Goal: Task Accomplishment & Management: Manage account settings

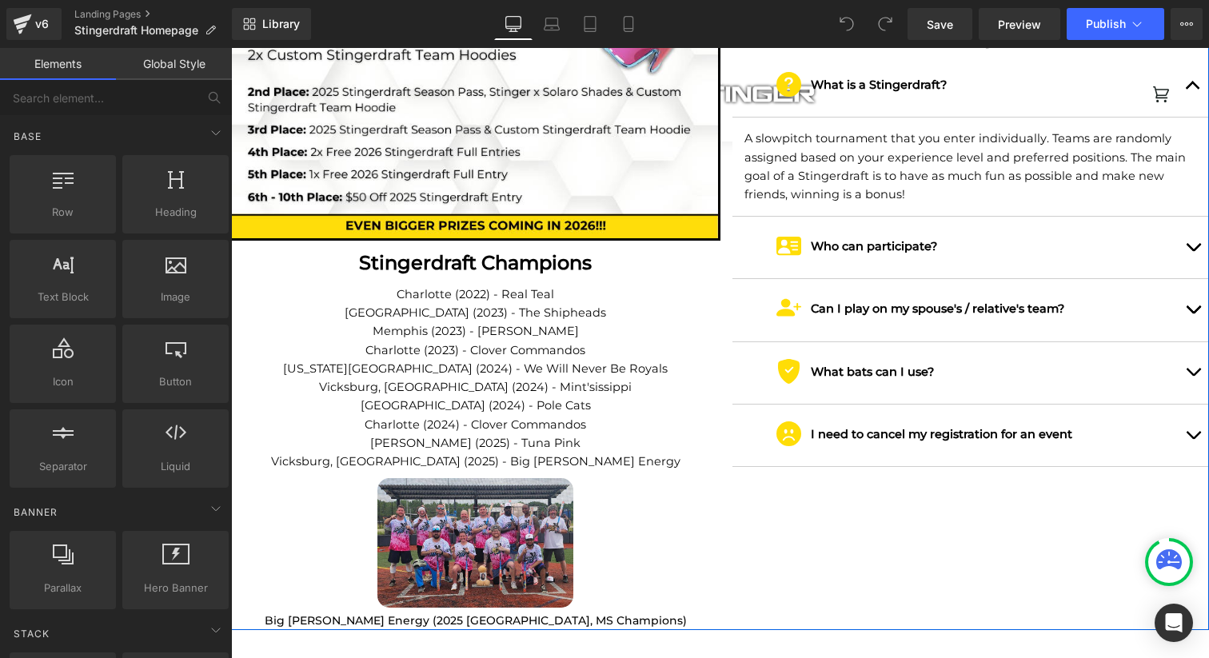
scroll to position [2263, 0]
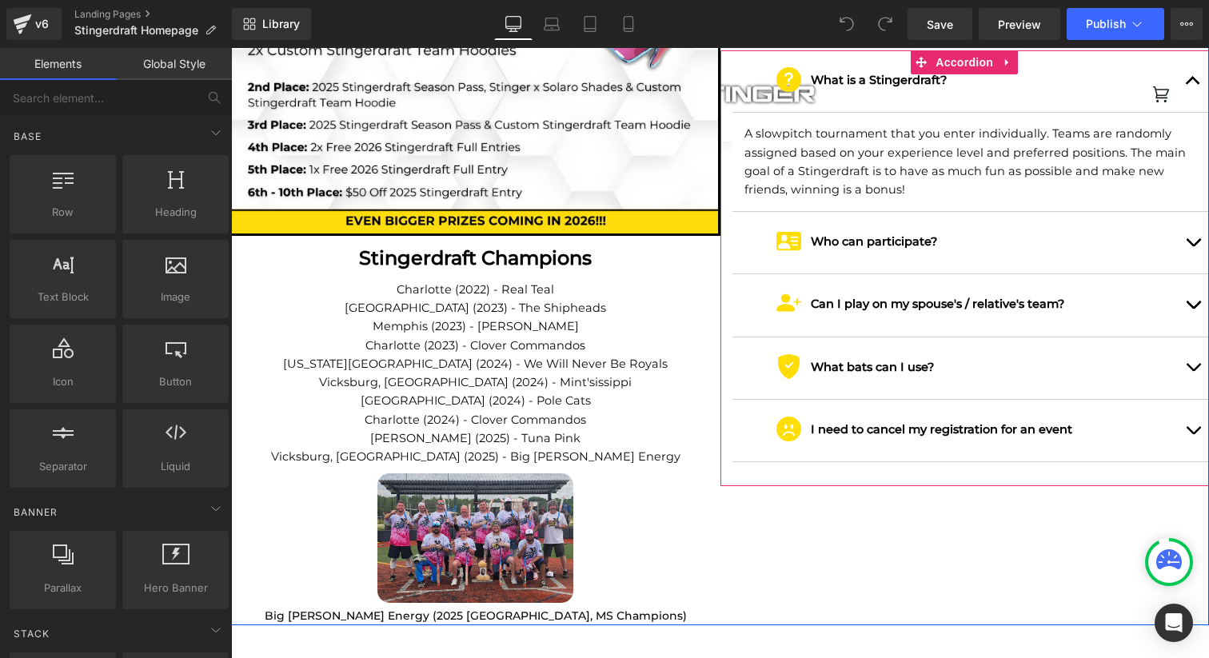
click at [1193, 404] on button "button" at bounding box center [1193, 431] width 32 height 62
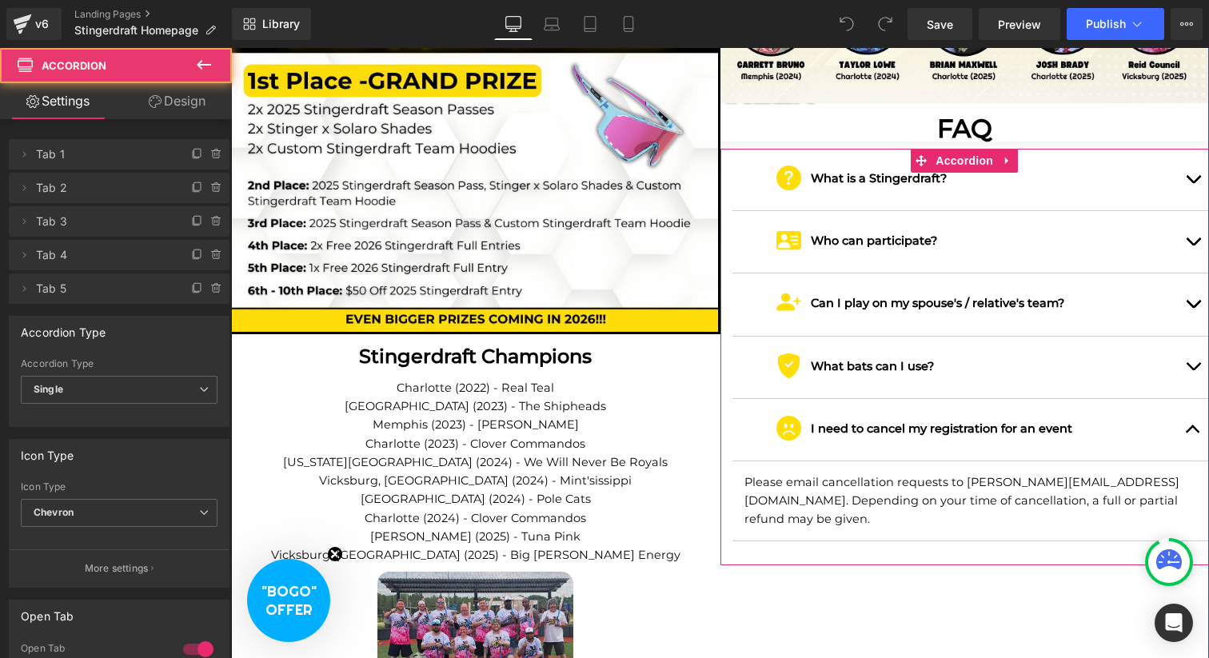
scroll to position [2164, 0]
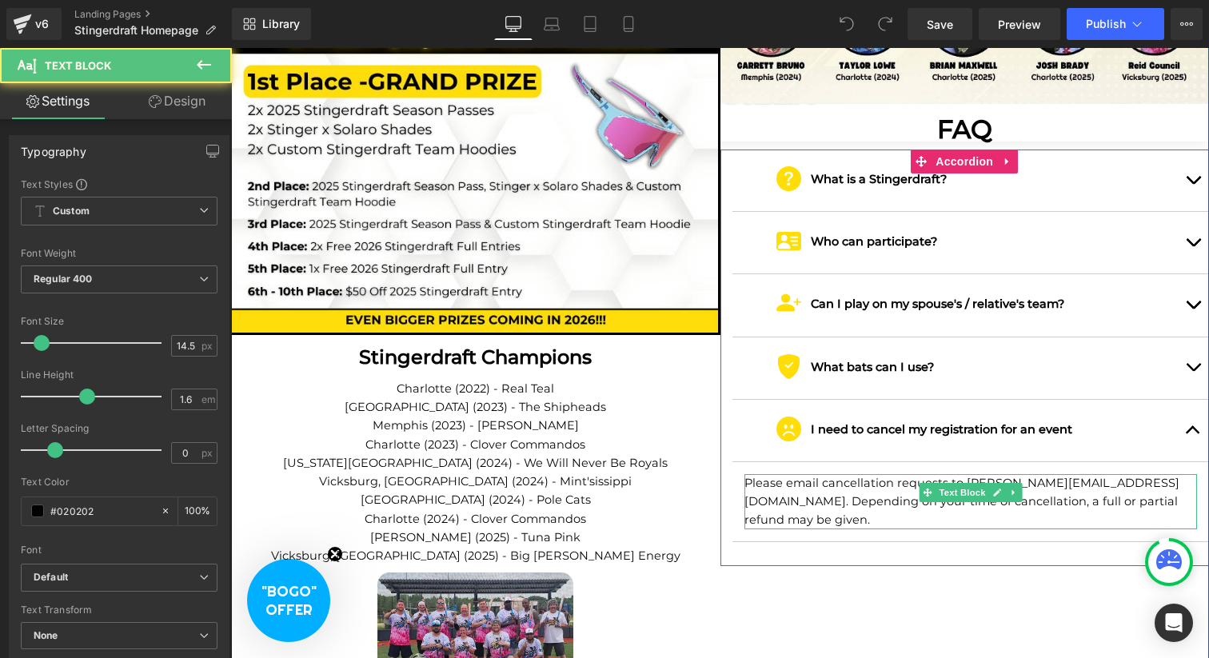
click at [1160, 474] on p "Please email cancellation requests to [PERSON_NAME][EMAIL_ADDRESS][DOMAIN_NAME]…" at bounding box center [970, 502] width 453 height 56
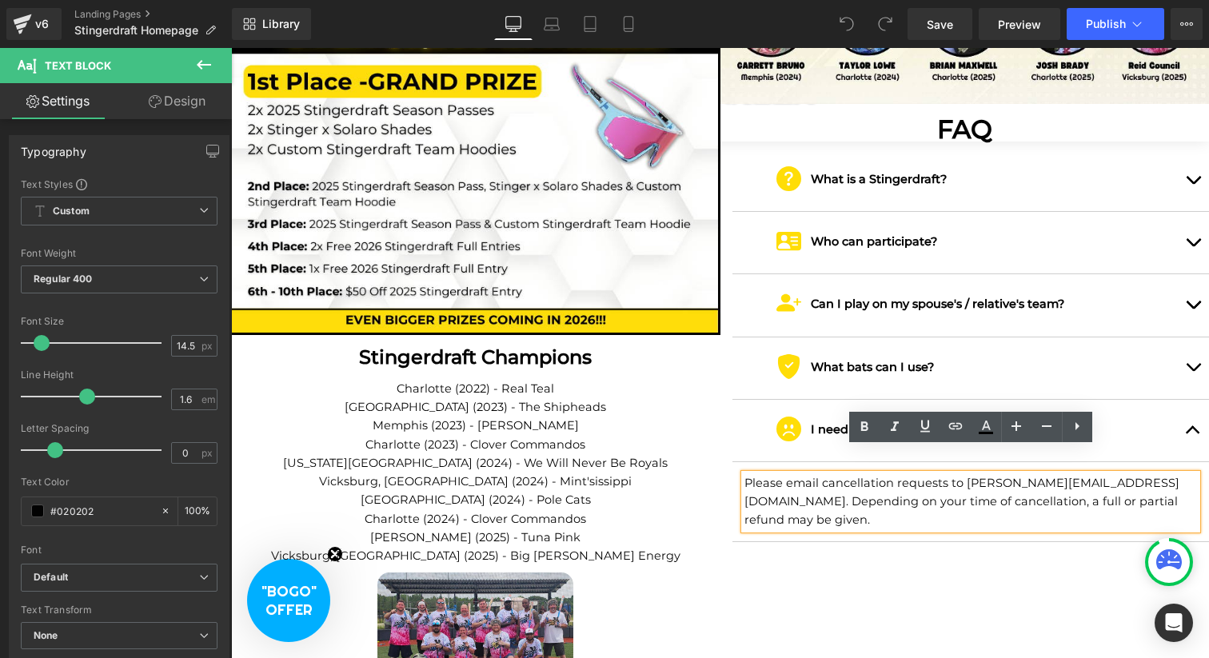
click at [1193, 480] on p "Please email cancellation requests to [PERSON_NAME][EMAIL_ADDRESS][DOMAIN_NAME]…" at bounding box center [970, 502] width 453 height 56
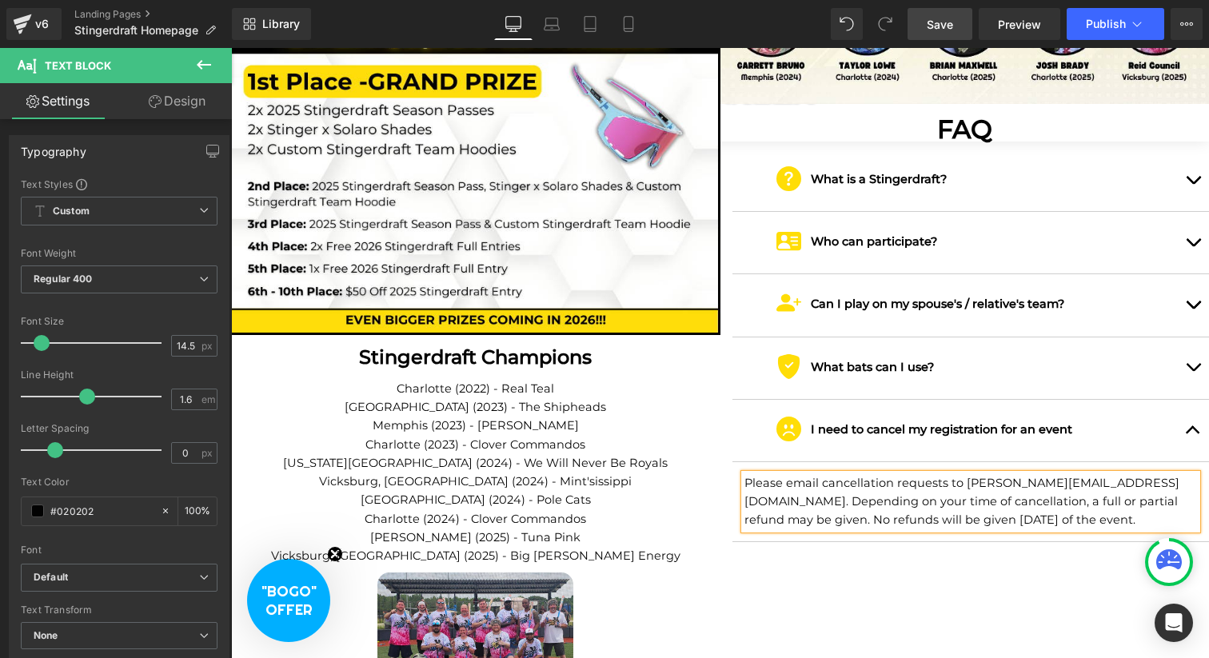
click at [952, 24] on span "Save" at bounding box center [940, 24] width 26 height 17
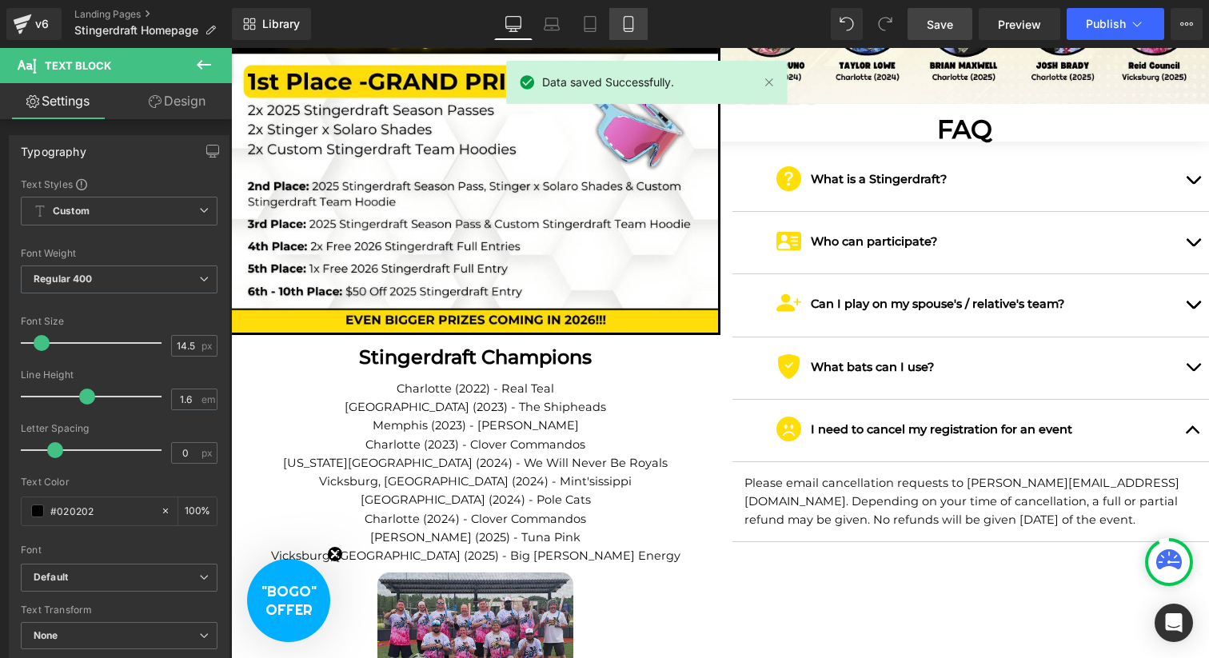
click at [629, 23] on icon at bounding box center [628, 24] width 16 height 16
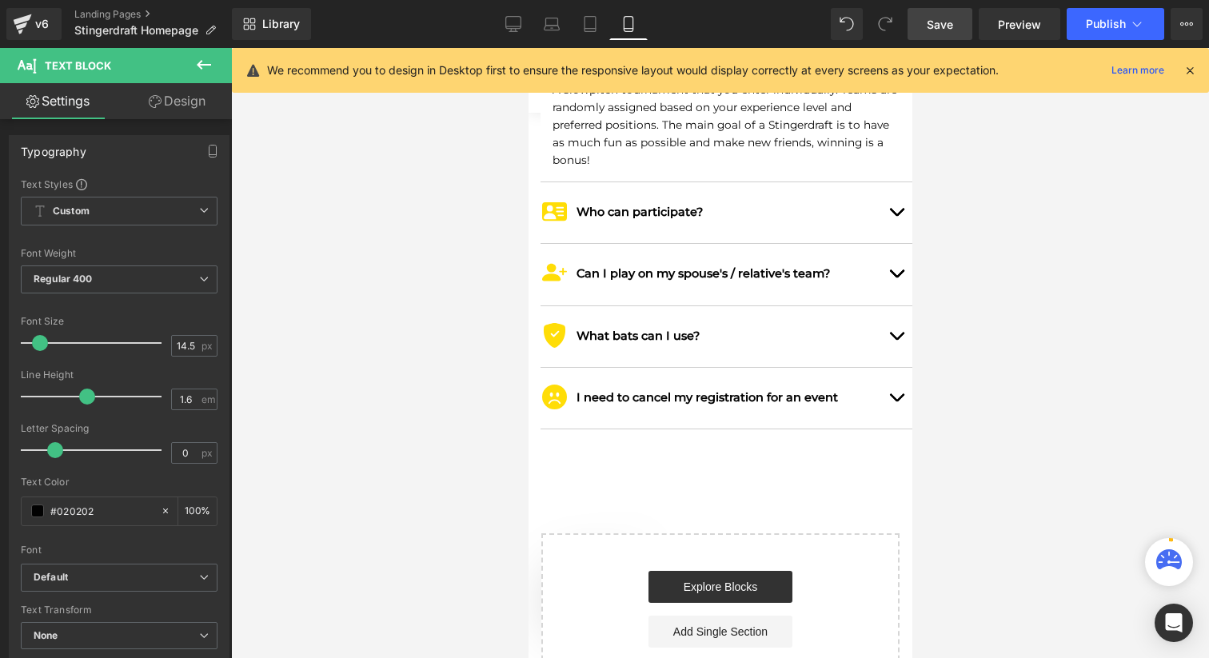
scroll to position [4709, 0]
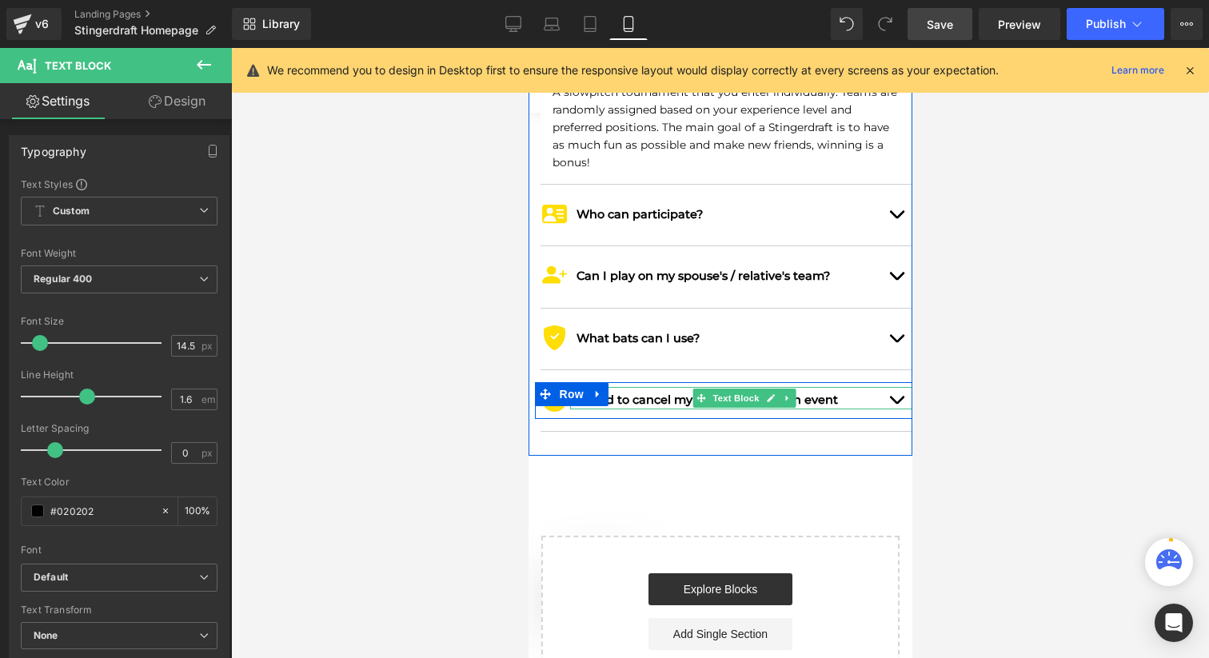
click at [885, 391] on p "I need to cancel my registration for an event" at bounding box center [746, 400] width 341 height 18
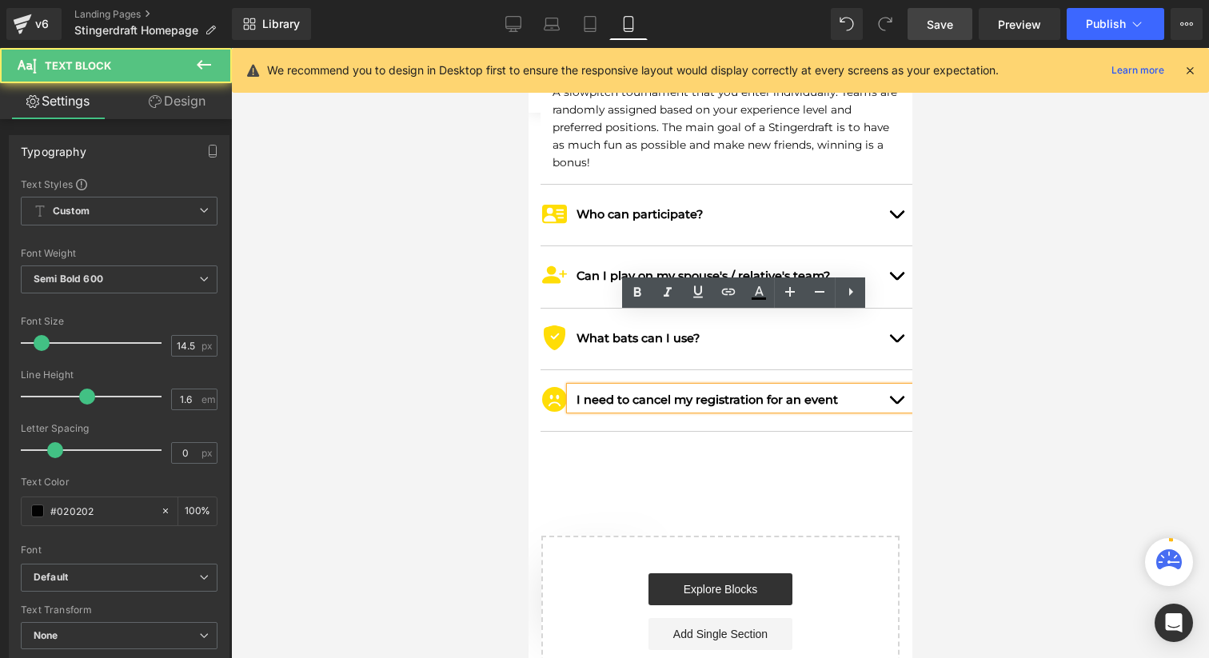
click at [895, 391] on p "I need to cancel my registration for an event" at bounding box center [746, 400] width 341 height 18
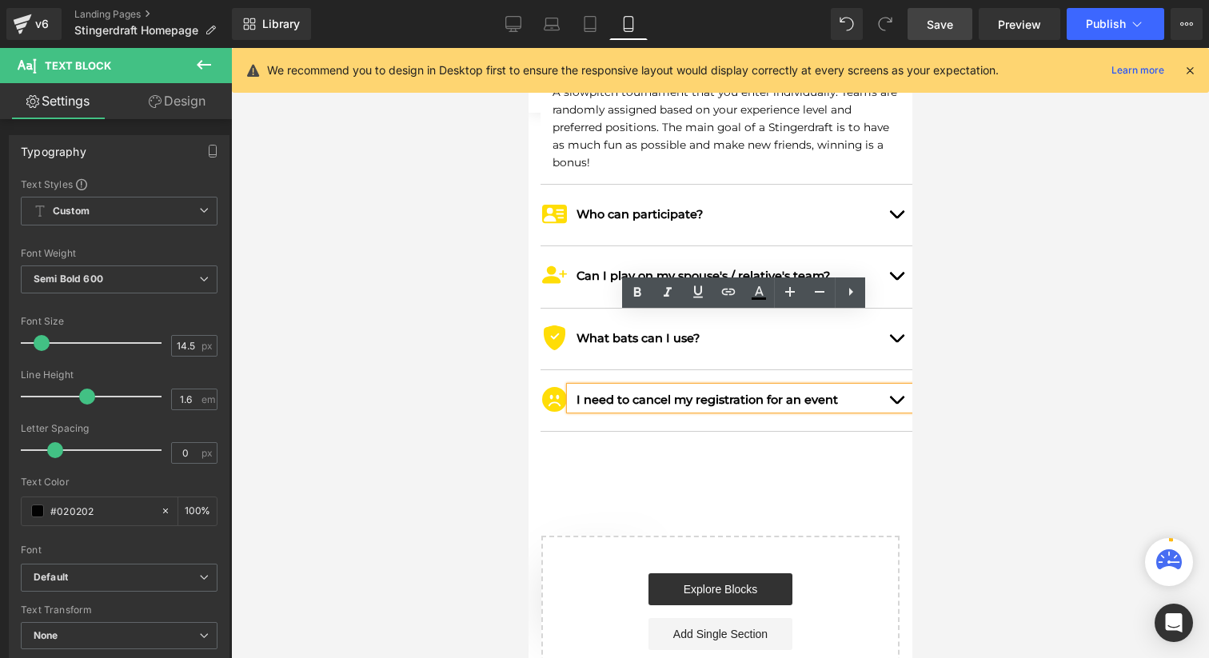
click at [955, 325] on div at bounding box center [720, 353] width 978 height 610
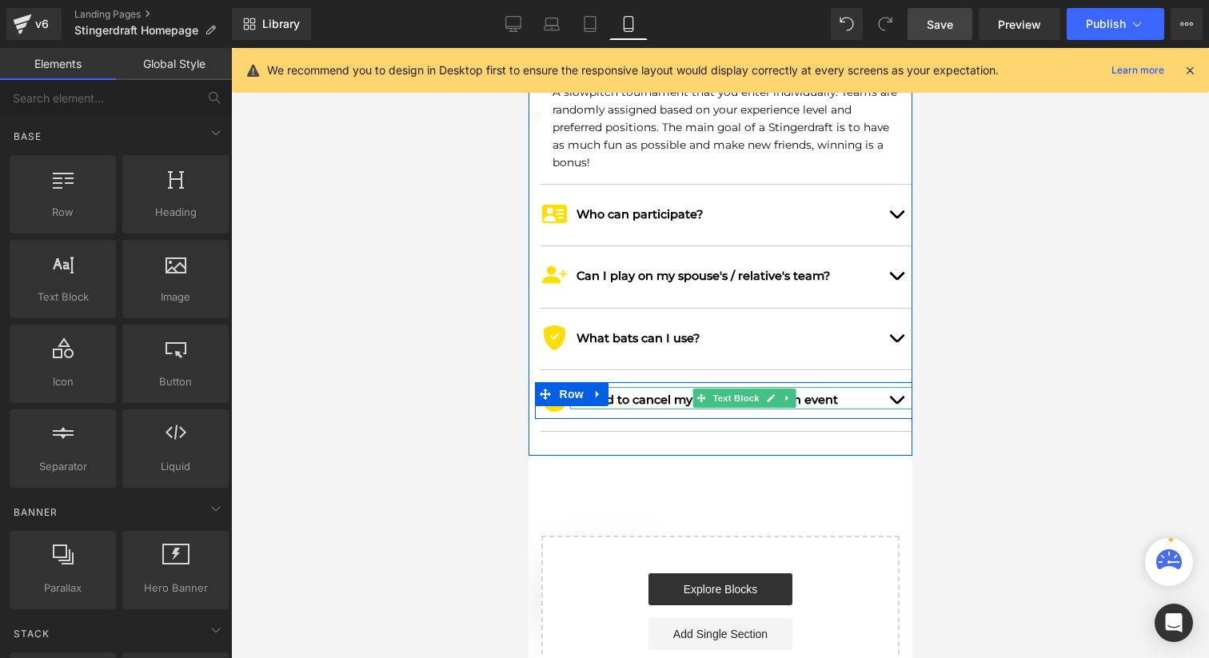
click at [895, 391] on p "I need to cancel my registration for an event" at bounding box center [746, 400] width 341 height 18
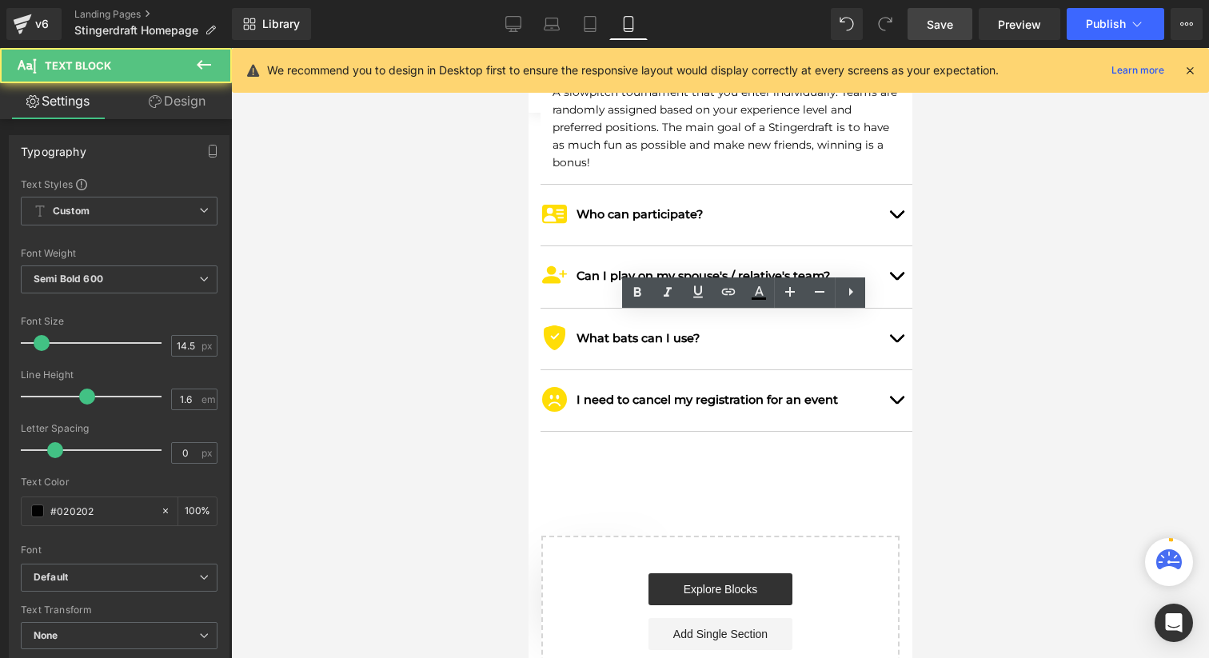
click at [975, 352] on div at bounding box center [720, 353] width 978 height 610
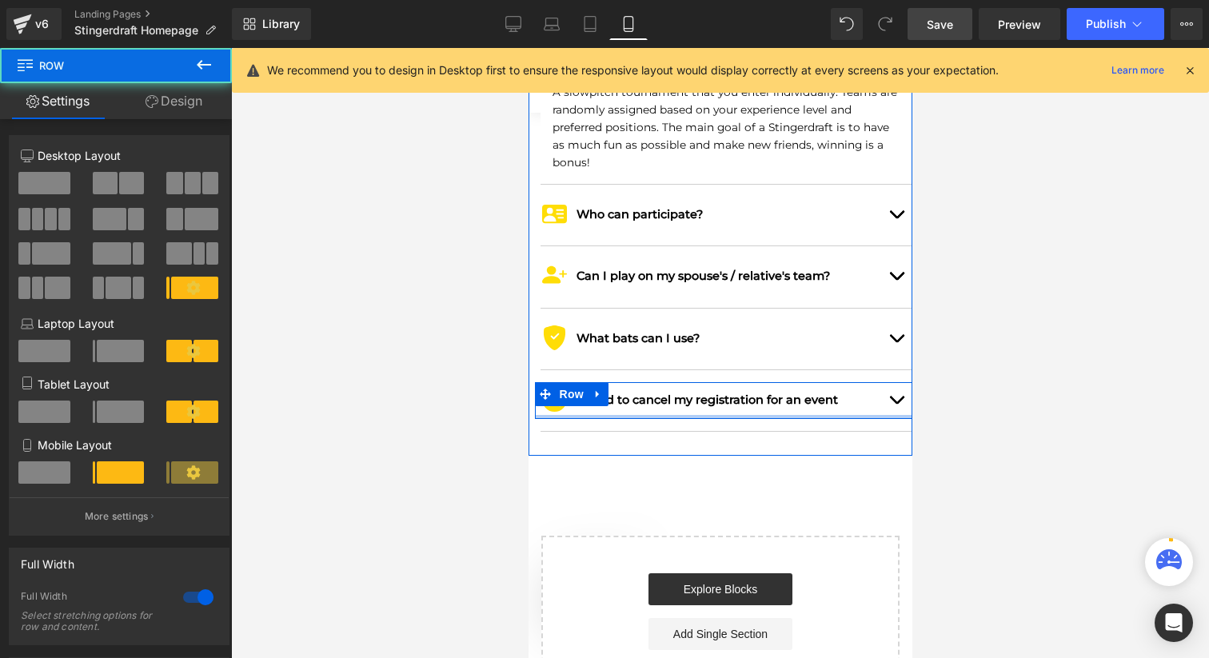
click at [900, 415] on div at bounding box center [726, 417] width 384 height 4
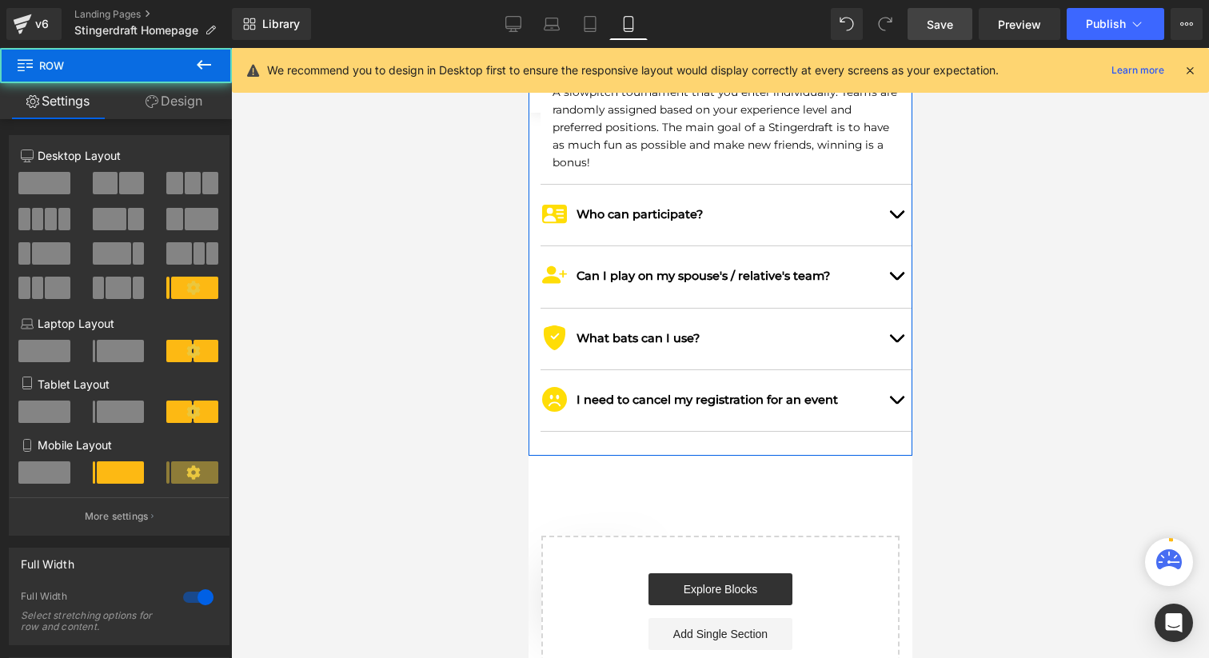
click at [899, 370] on button "button" at bounding box center [895, 400] width 32 height 61
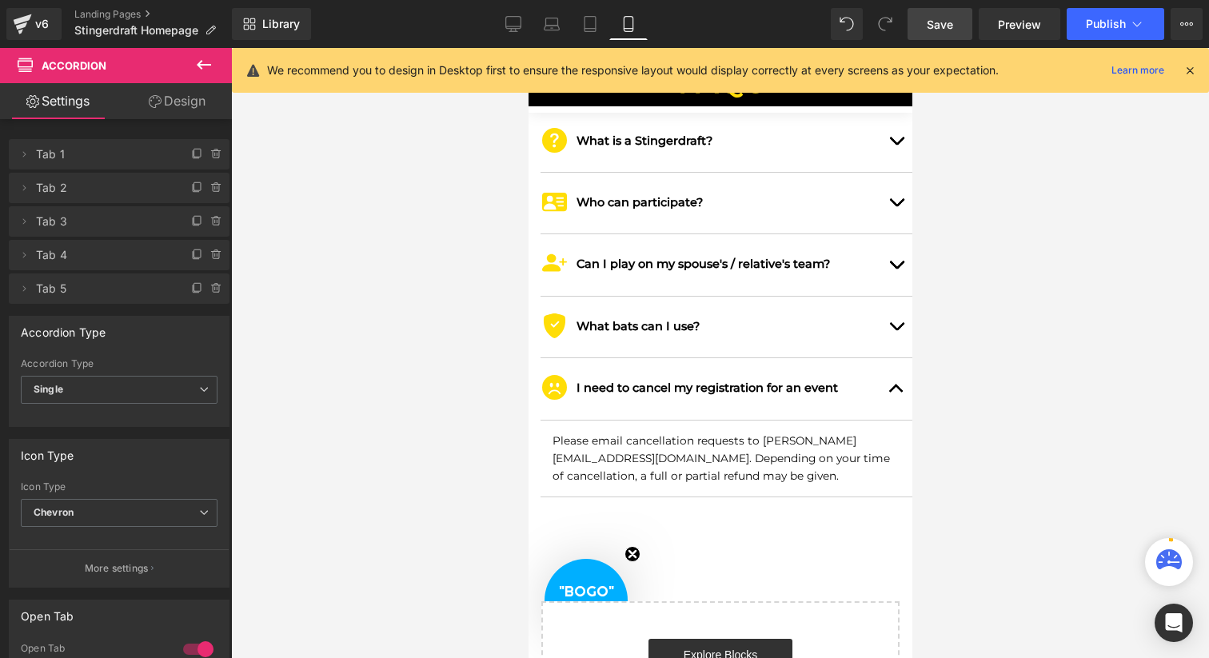
scroll to position [0, 0]
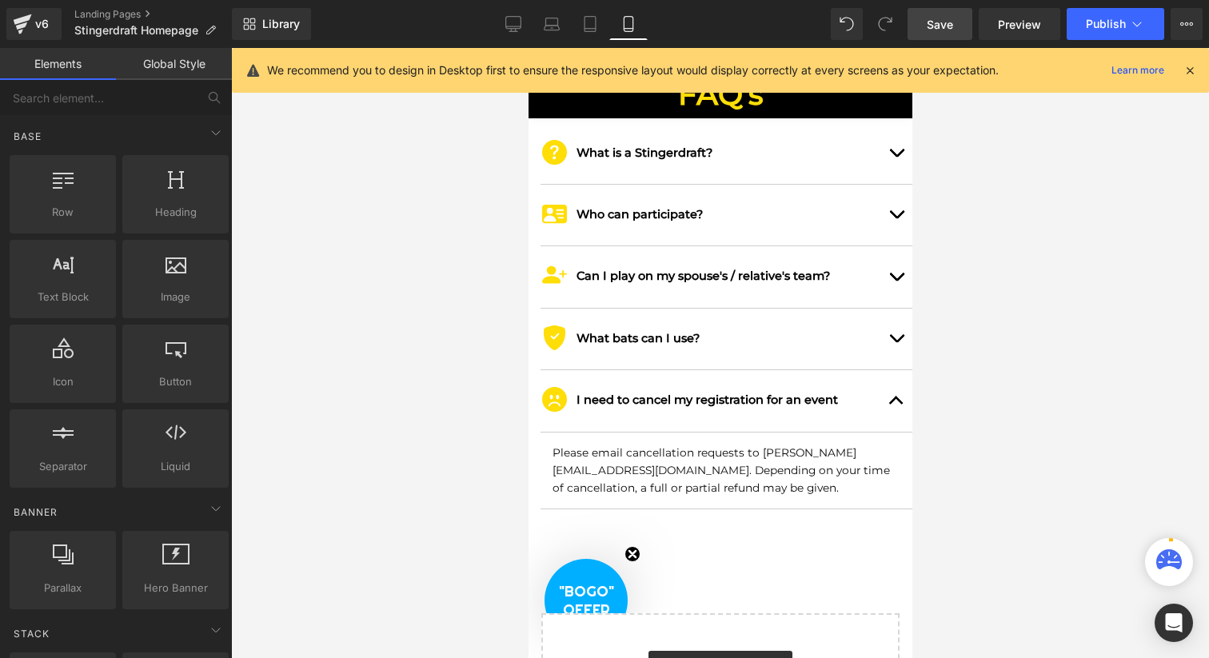
click at [1029, 349] on div at bounding box center [720, 353] width 978 height 610
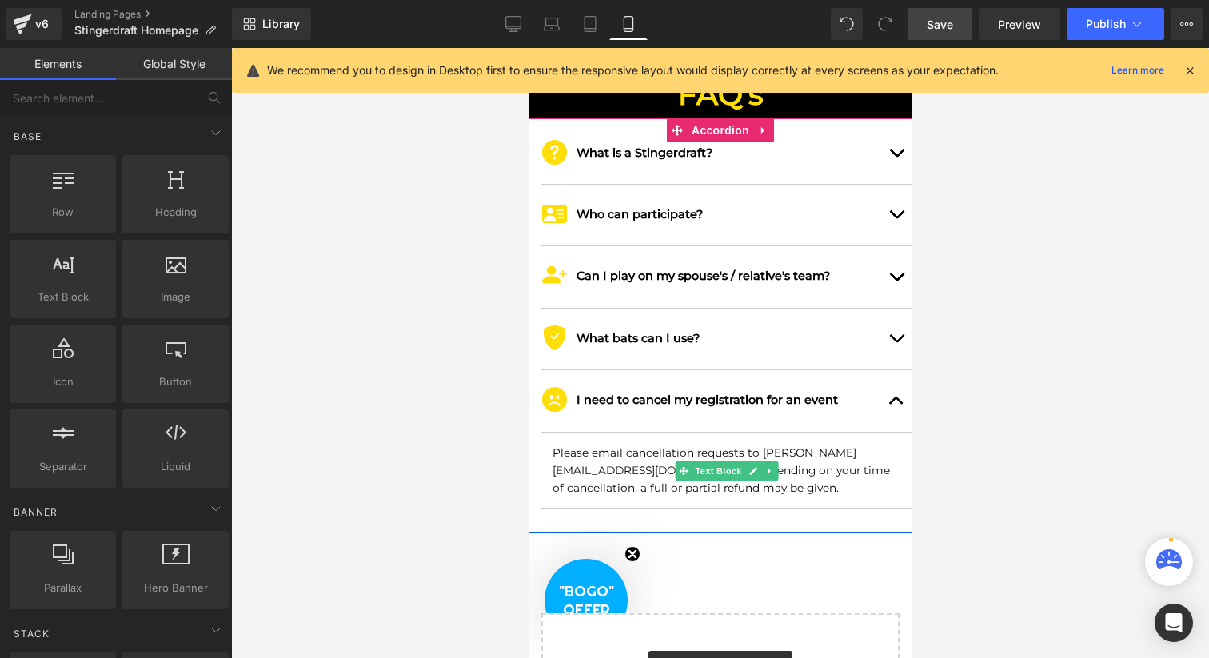
click at [824, 445] on p "Please email cancellation requests to [PERSON_NAME][EMAIL_ADDRESS][DOMAIN_NAME]…" at bounding box center [726, 471] width 348 height 53
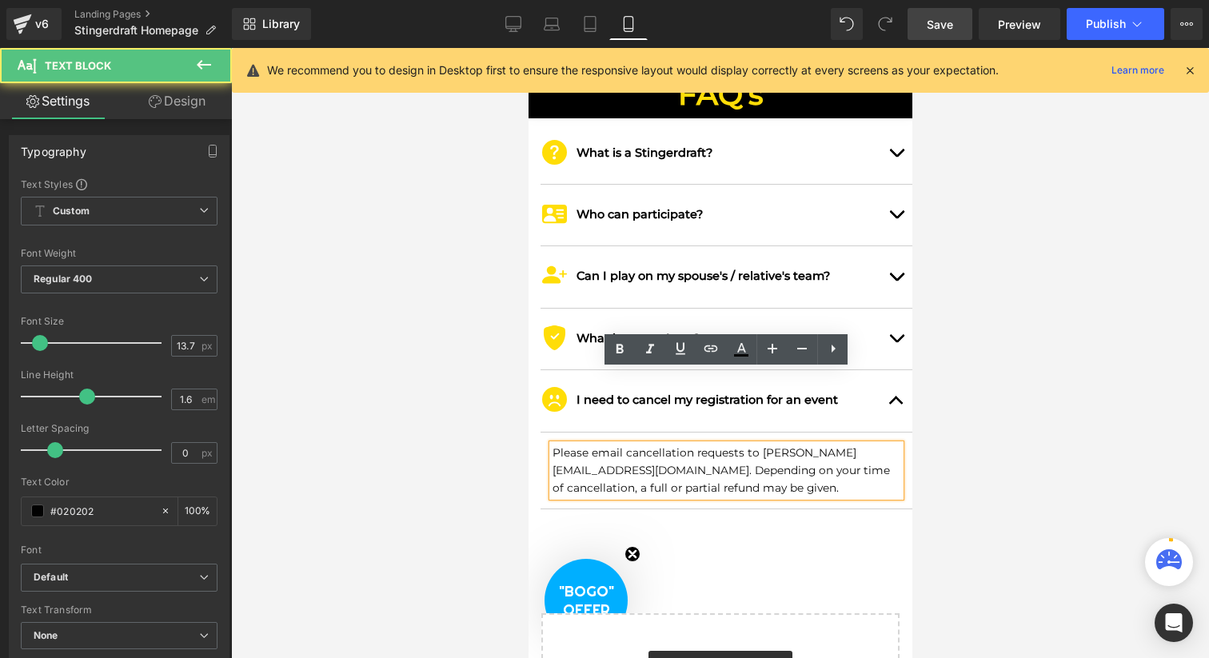
click at [840, 445] on p "Please email cancellation requests to [PERSON_NAME][EMAIL_ADDRESS][DOMAIN_NAME]…" at bounding box center [726, 471] width 348 height 53
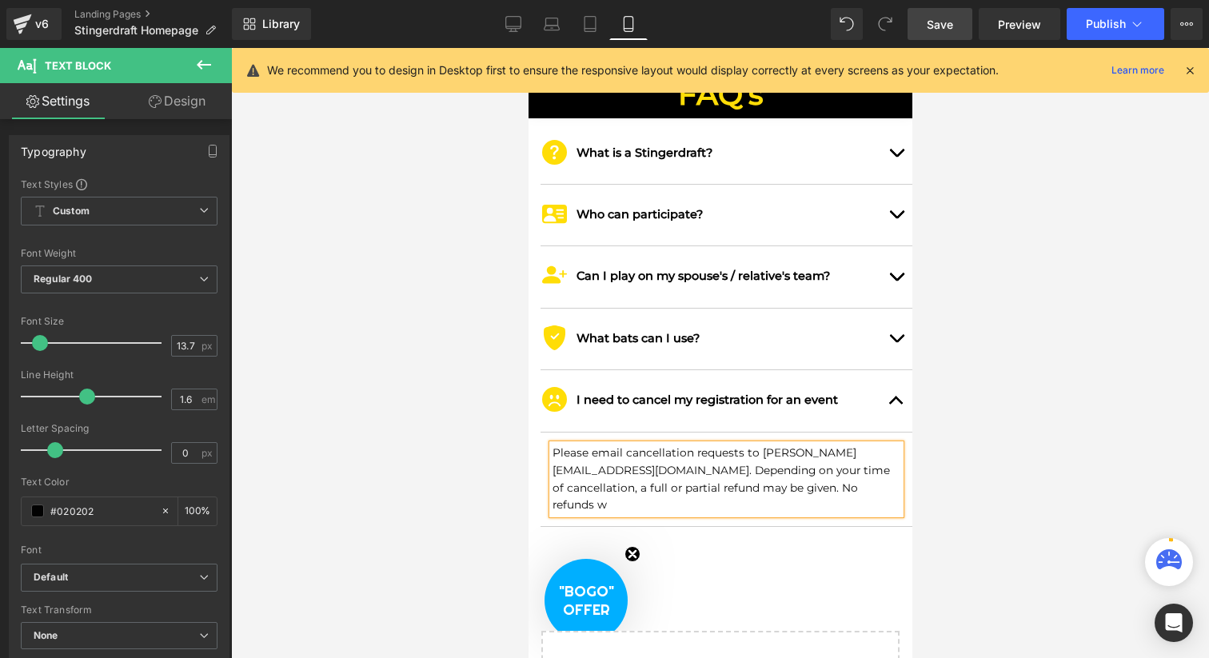
scroll to position [6843, 384]
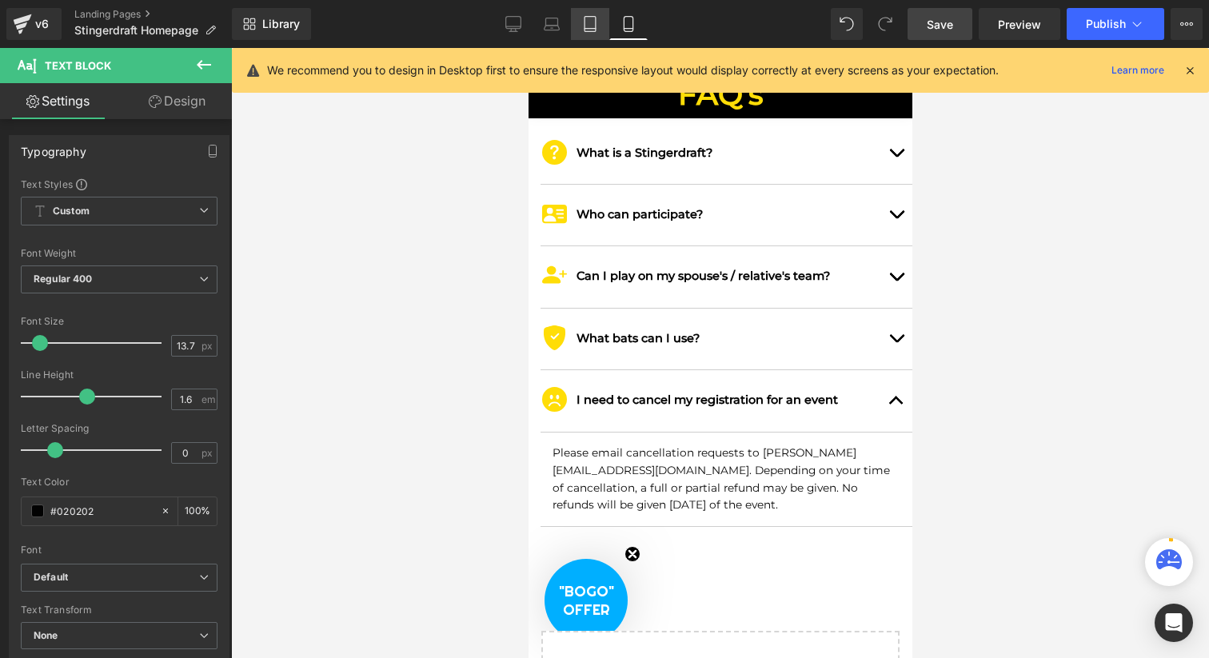
click at [593, 26] on icon at bounding box center [590, 24] width 16 height 16
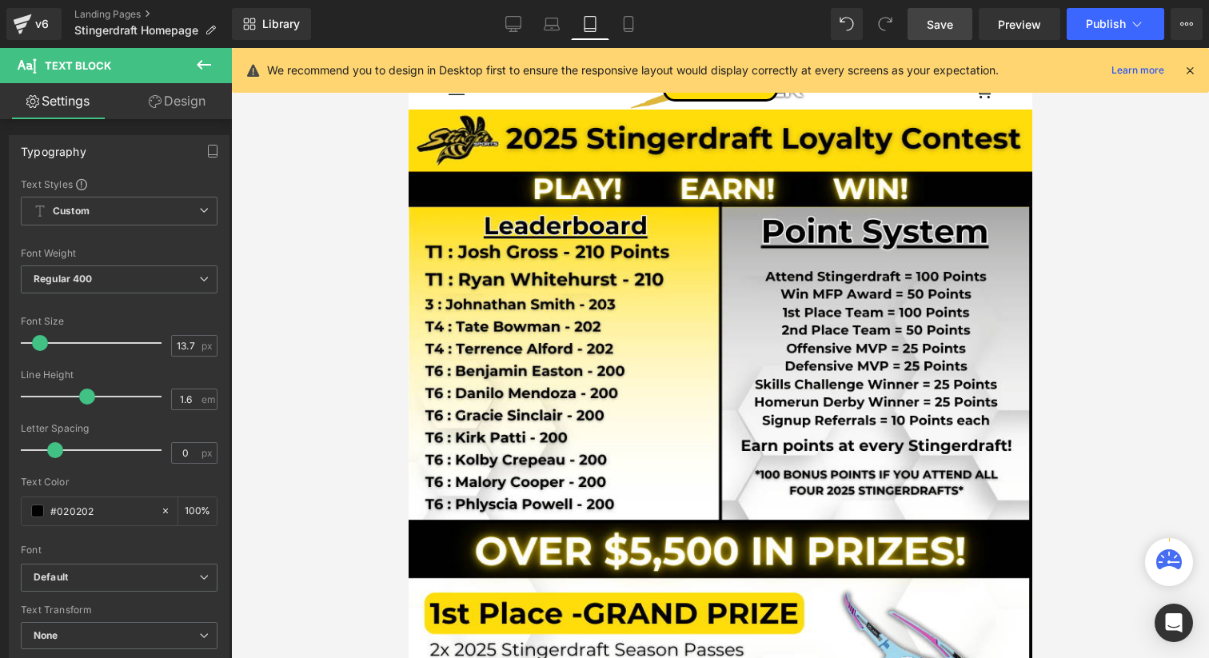
scroll to position [6791, 624]
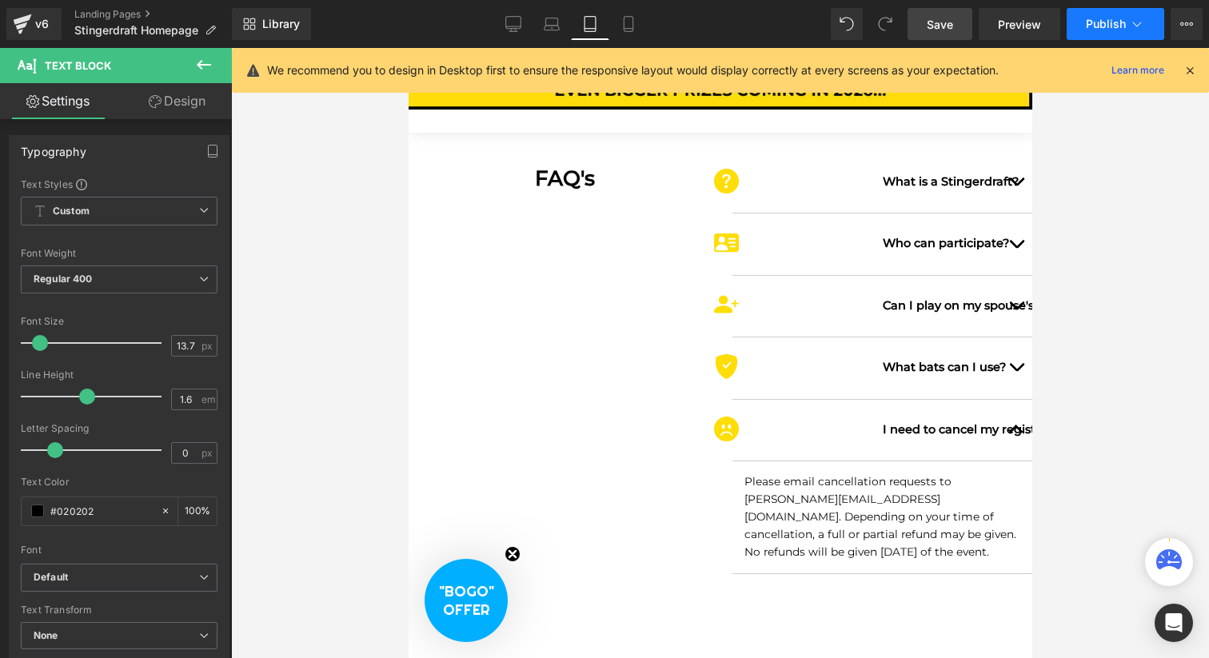
click at [1092, 26] on span "Publish" at bounding box center [1106, 24] width 40 height 13
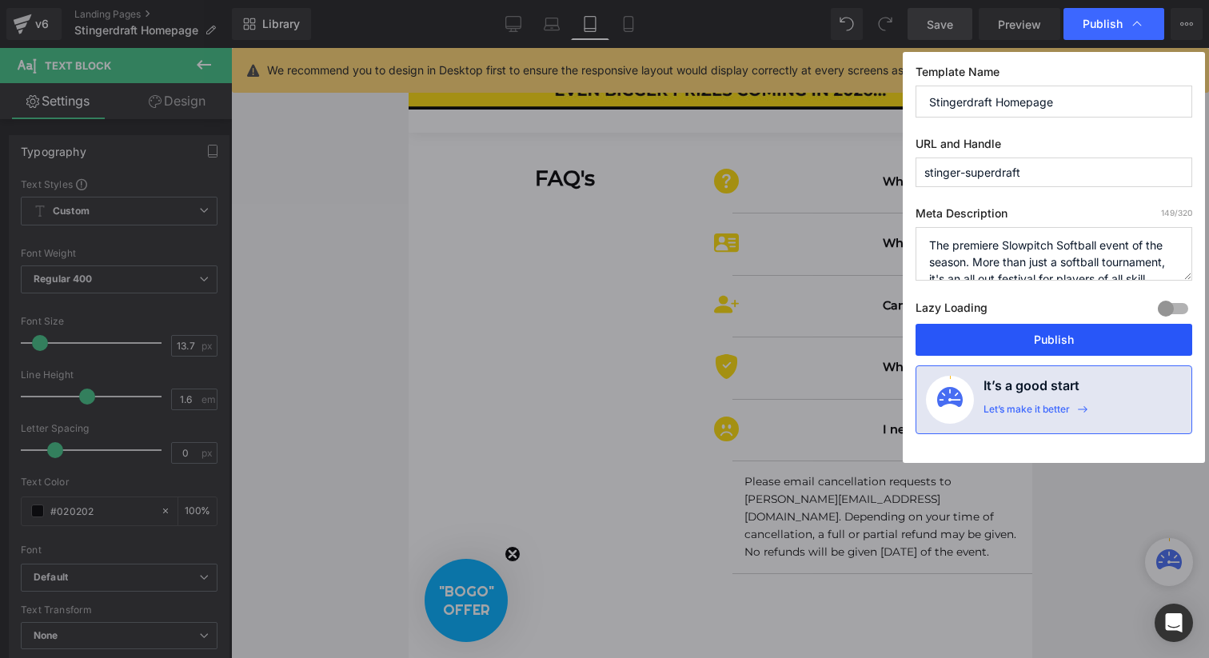
click at [0, 0] on button "Publish" at bounding box center [0, 0] width 0 height 0
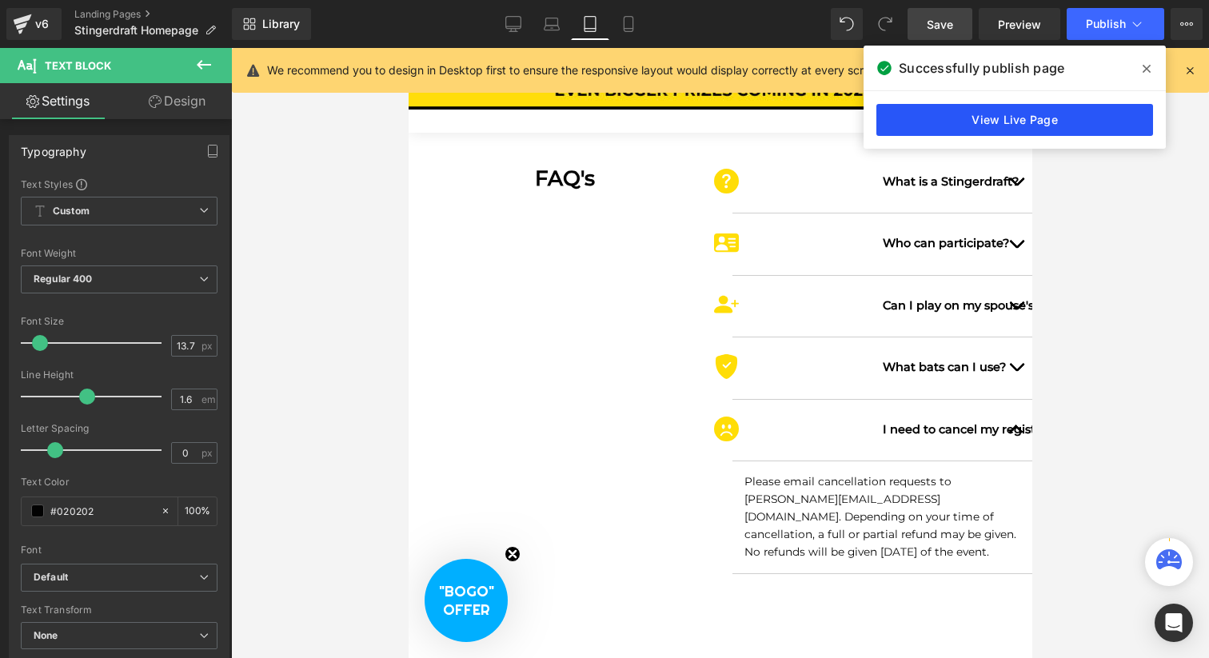
click at [0, 0] on link "View Live Page" at bounding box center [0, 0] width 0 height 0
